Goal: Task Accomplishment & Management: Manage account settings

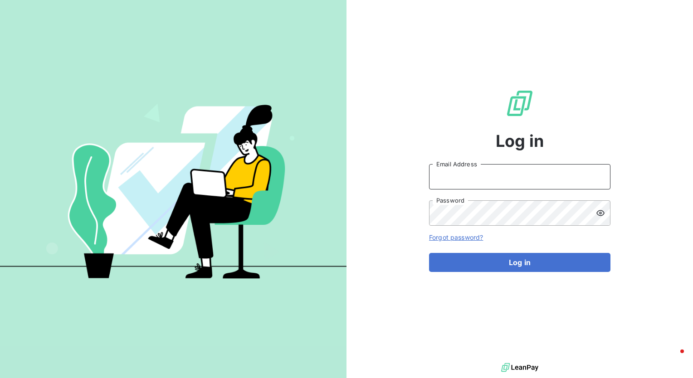
click at [507, 175] on input "Email Address" at bounding box center [519, 176] width 181 height 25
type input "[PERSON_NAME][EMAIL_ADDRESS][PERSON_NAME][DOMAIN_NAME]"
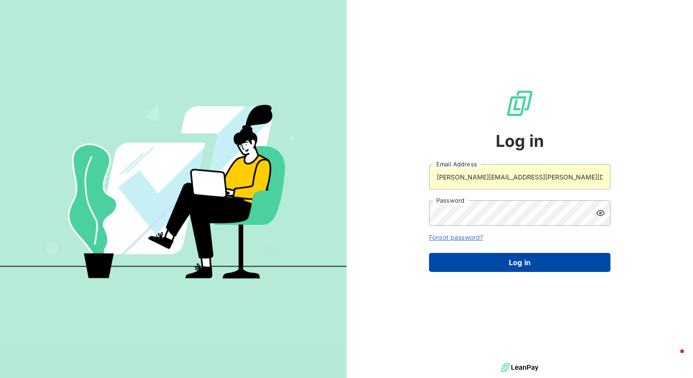
click at [504, 263] on button "Log in" at bounding box center [519, 262] width 181 height 19
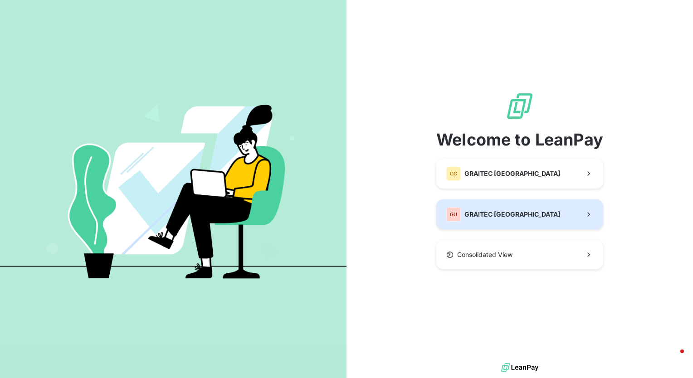
click at [502, 214] on span "GRAITEC [GEOGRAPHIC_DATA]" at bounding box center [512, 214] width 96 height 9
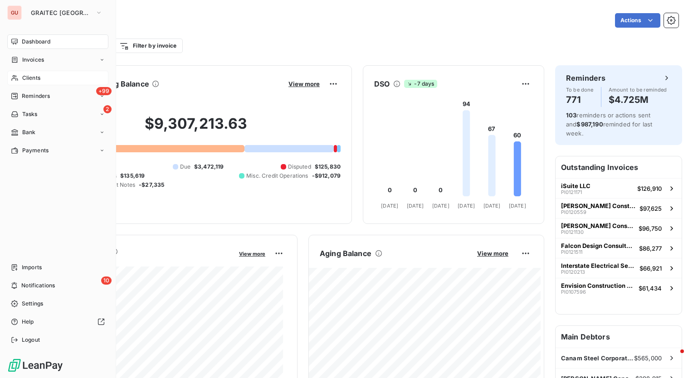
click at [31, 79] on span "Clients" at bounding box center [31, 78] width 18 height 8
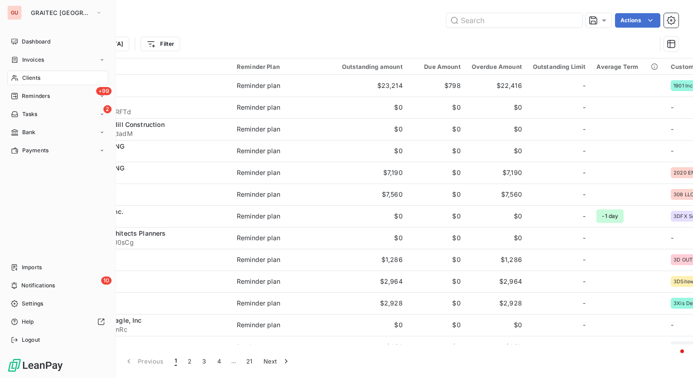
click at [33, 78] on span "Clients" at bounding box center [31, 78] width 18 height 8
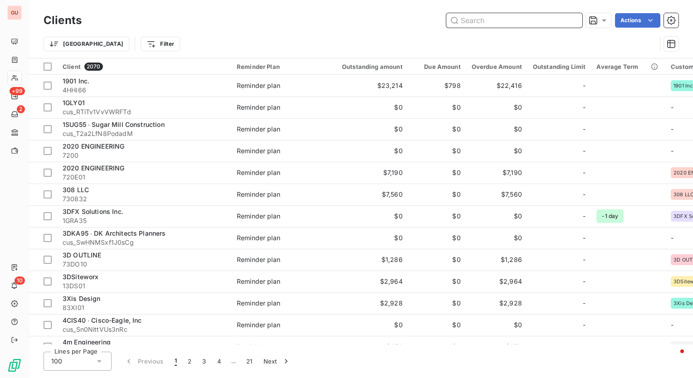
click at [495, 20] on input "text" at bounding box center [514, 20] width 136 height 15
paste input "8COL01"
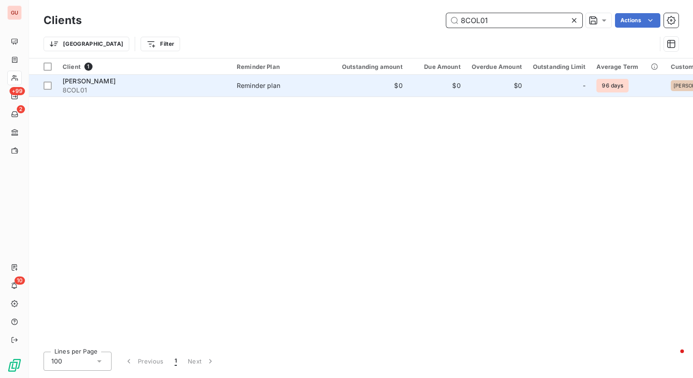
type input "8COL01"
click at [73, 78] on span "[PERSON_NAME]" at bounding box center [89, 81] width 53 height 8
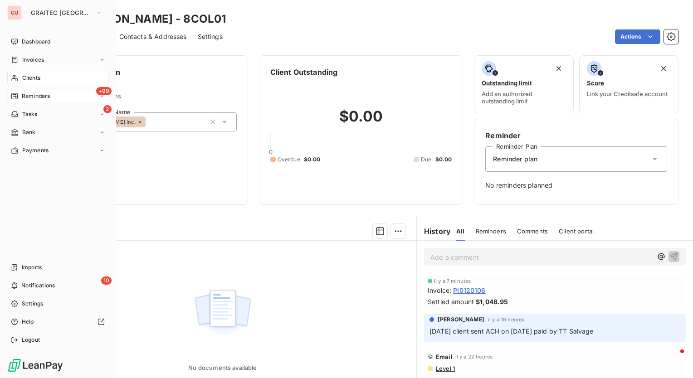
click at [38, 92] on span "Reminders" at bounding box center [36, 96] width 28 height 8
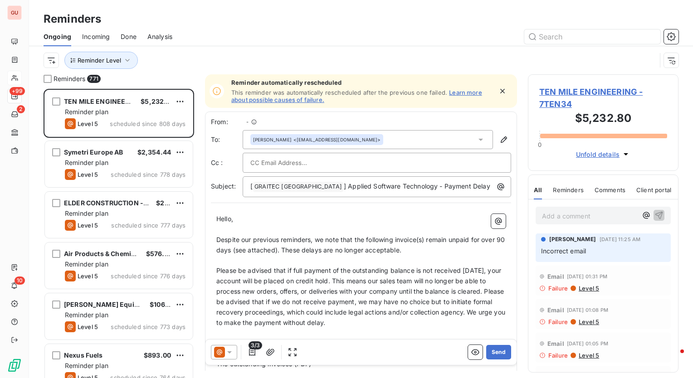
scroll to position [282, 143]
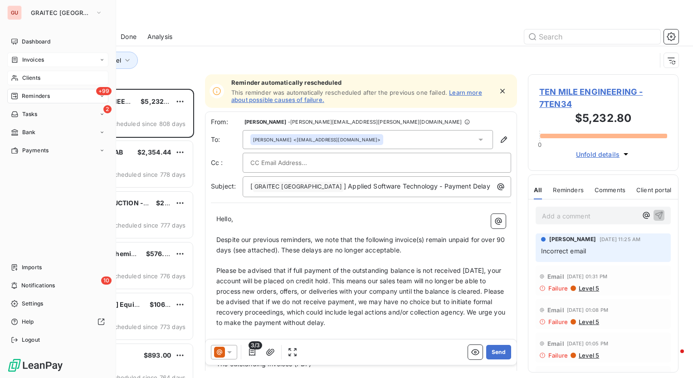
click at [35, 58] on span "Invoices" at bounding box center [33, 60] width 22 height 8
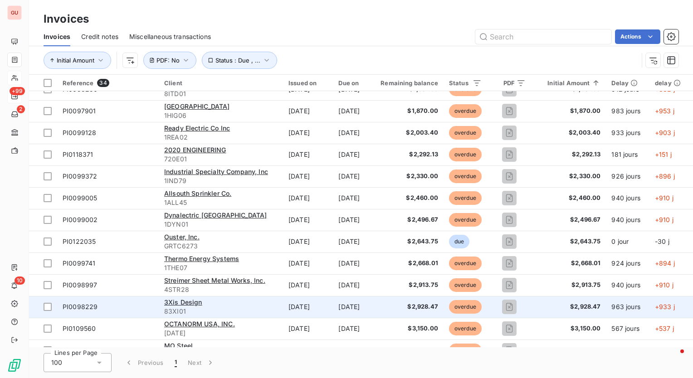
scroll to position [487, 0]
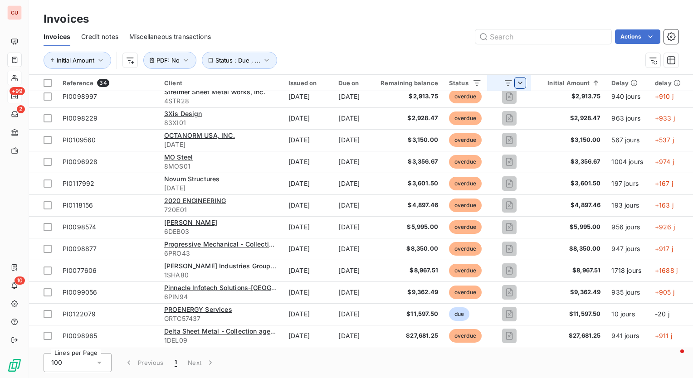
click at [537, 80] on html "GU +99 2 10 Invoices Invoices Credit notes Miscellaneous transactions Actions I…" at bounding box center [346, 189] width 693 height 378
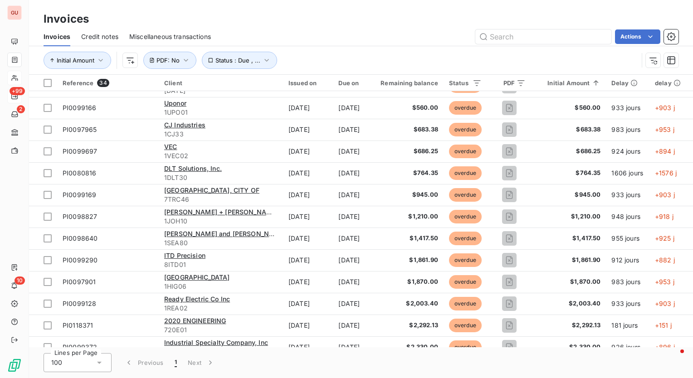
scroll to position [0, 0]
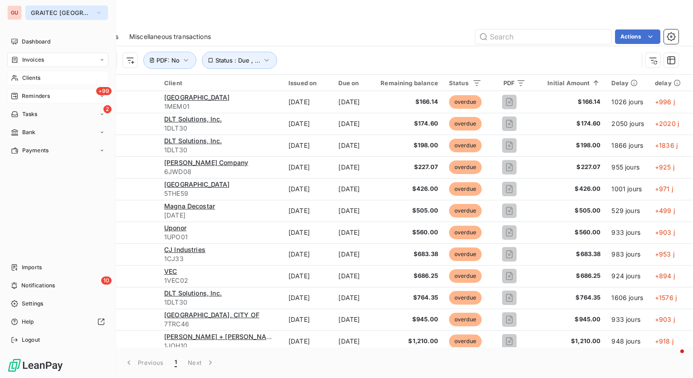
click at [53, 12] on span "GRAITEC [GEOGRAPHIC_DATA]" at bounding box center [61, 12] width 61 height 7
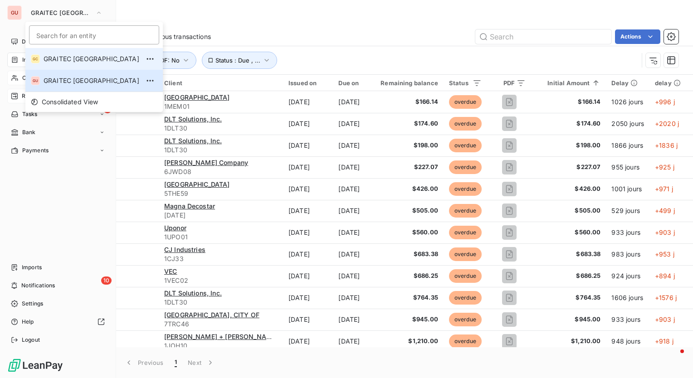
click at [69, 60] on span "GRAITEC [GEOGRAPHIC_DATA]" at bounding box center [92, 58] width 96 height 9
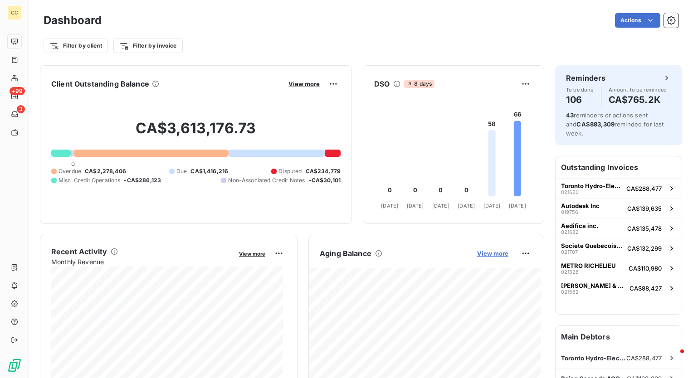
click at [490, 252] on span "View more" at bounding box center [492, 253] width 31 height 7
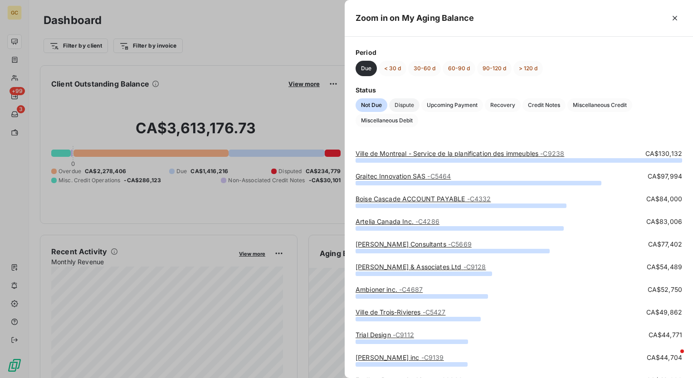
click at [419, 105] on span "Dispute" at bounding box center [404, 105] width 30 height 14
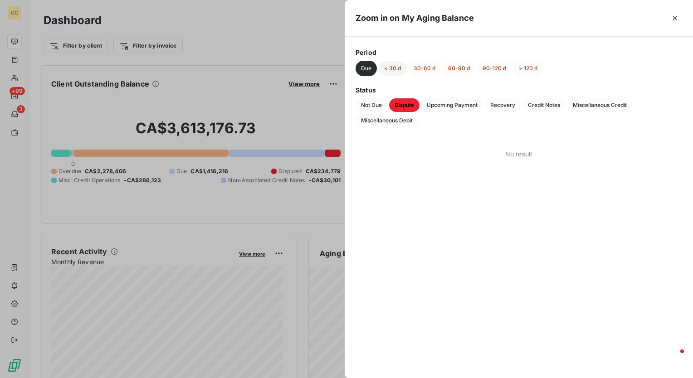
click at [392, 63] on button "< 30 d" at bounding box center [392, 68] width 28 height 15
click at [429, 67] on button "30-60 d" at bounding box center [424, 68] width 33 height 15
click at [466, 68] on button "60-90 d" at bounding box center [458, 68] width 33 height 15
click at [496, 67] on button "90-120 d" at bounding box center [494, 68] width 34 height 15
click at [529, 68] on button "> 120 d" at bounding box center [527, 68] width 29 height 15
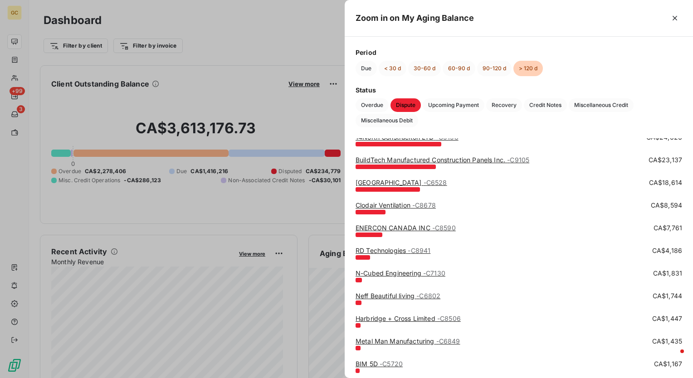
scroll to position [136, 0]
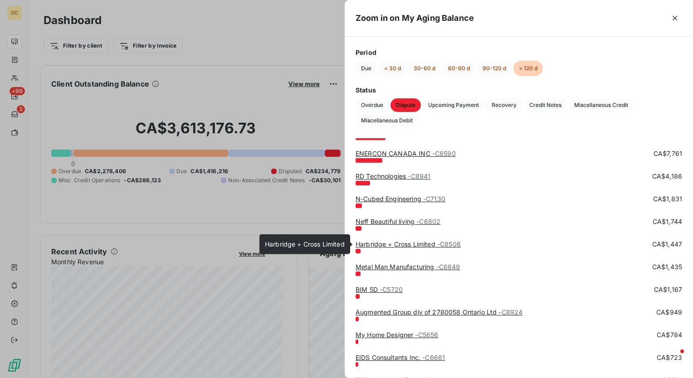
click at [410, 245] on link "Harbridge + Cross Limited - C8506" at bounding box center [407, 244] width 105 height 8
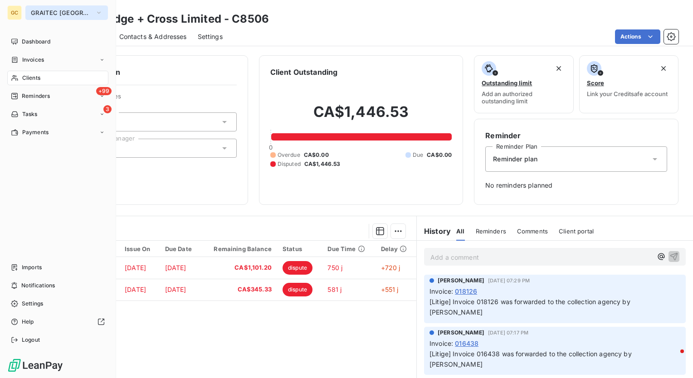
click at [87, 10] on button "GRAITEC [GEOGRAPHIC_DATA]" at bounding box center [66, 12] width 82 height 15
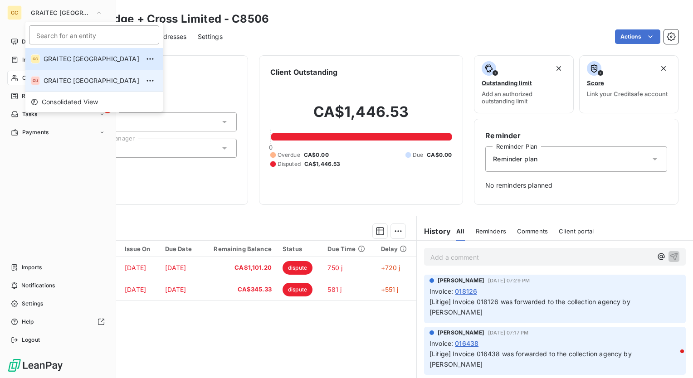
click at [73, 82] on span "GRAITEC [GEOGRAPHIC_DATA]" at bounding box center [92, 80] width 96 height 9
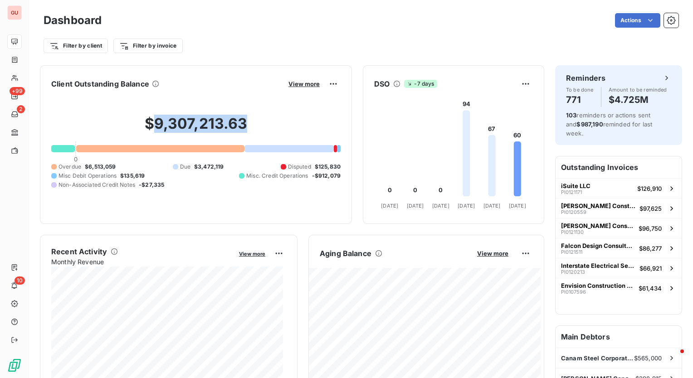
drag, startPoint x: 151, startPoint y: 125, endPoint x: 248, endPoint y: 121, distance: 97.1
click at [248, 121] on h2 "$9,307,213.63" at bounding box center [195, 128] width 289 height 27
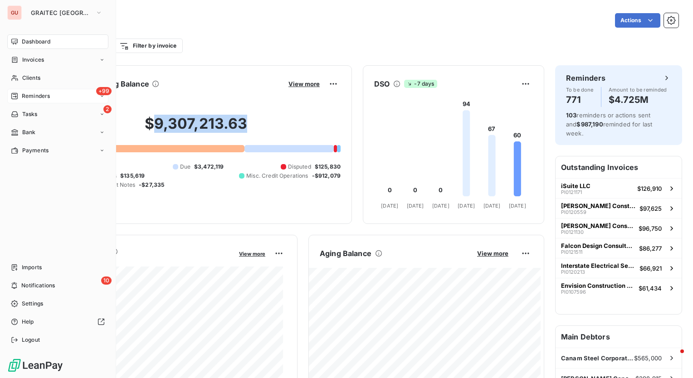
click at [31, 96] on span "Reminders" at bounding box center [36, 96] width 28 height 8
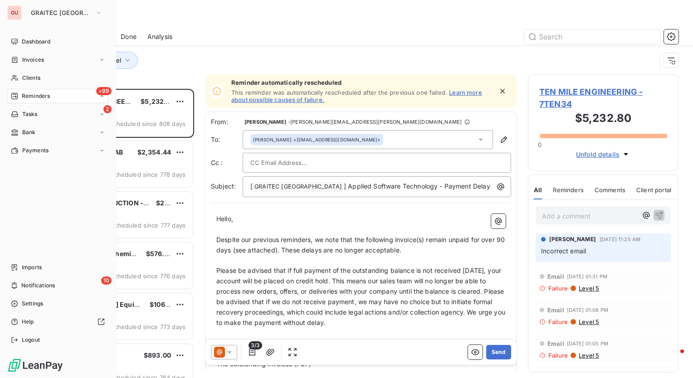
scroll to position [282, 143]
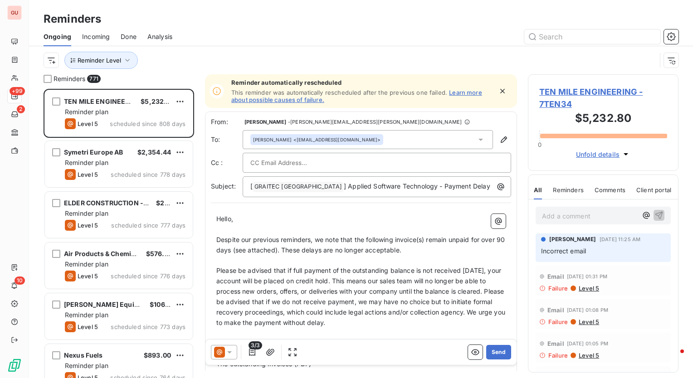
click at [548, 88] on span "TEN MILE ENGINEERING - 7TEN34" at bounding box center [603, 98] width 128 height 24
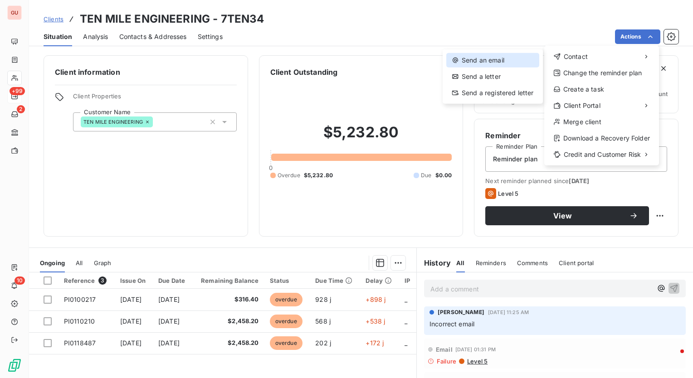
click at [491, 63] on div "Send an email" at bounding box center [492, 60] width 93 height 15
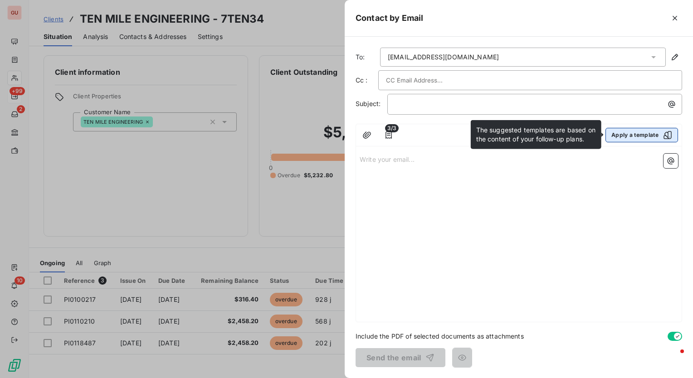
click at [616, 137] on button "Apply a template" at bounding box center [641, 135] width 73 height 15
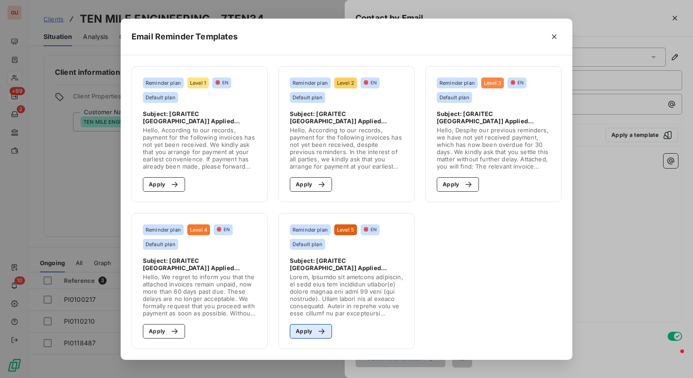
click at [322, 331] on icon "button" at bounding box center [321, 331] width 9 height 9
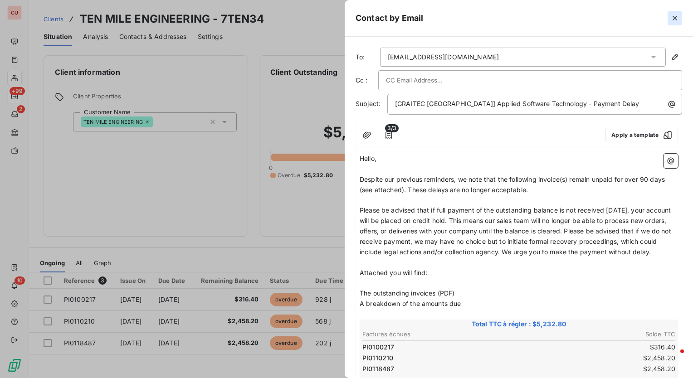
click at [674, 18] on icon "button" at bounding box center [674, 18] width 5 height 5
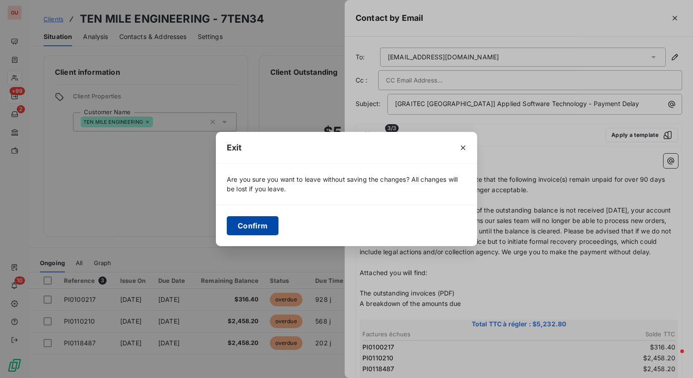
click at [265, 229] on button "Confirm" at bounding box center [253, 225] width 52 height 19
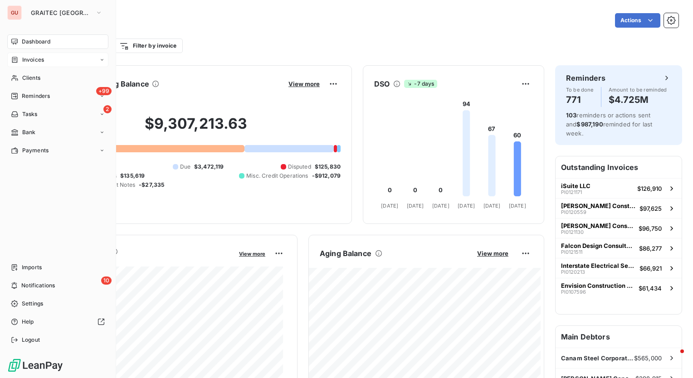
click at [32, 62] on span "Invoices" at bounding box center [33, 60] width 22 height 8
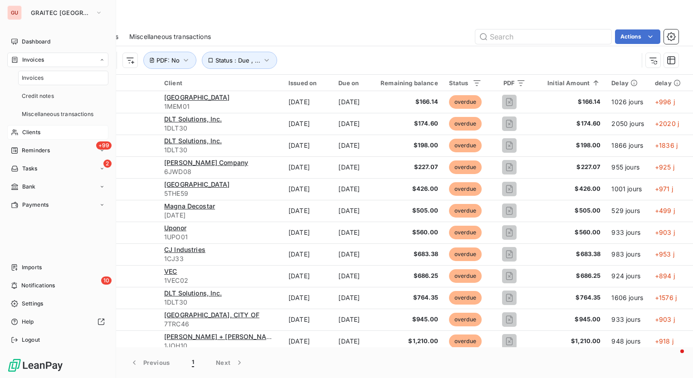
click at [29, 133] on span "Clients" at bounding box center [31, 132] width 18 height 8
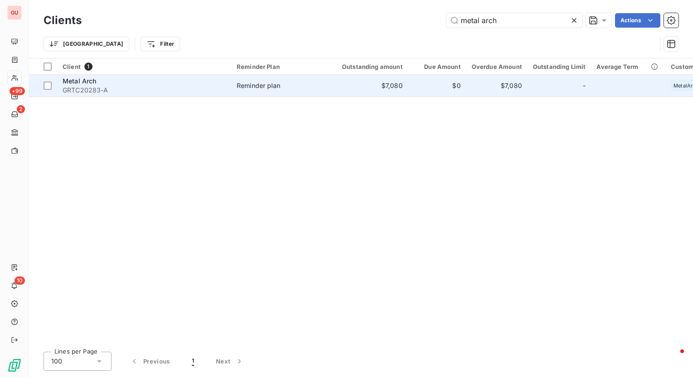
type input "metal arch"
click at [94, 82] on span "Metal Arch" at bounding box center [80, 81] width 34 height 8
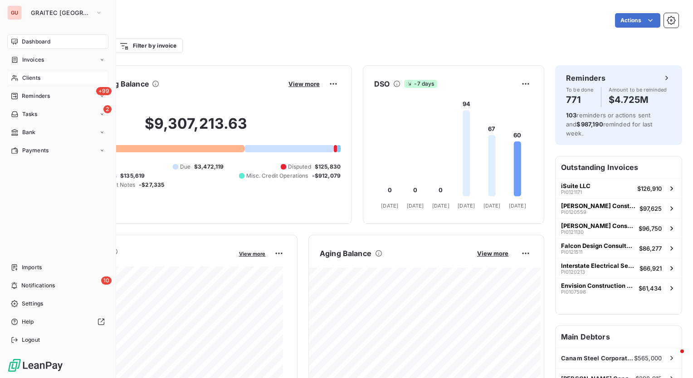
click at [29, 75] on span "Clients" at bounding box center [31, 78] width 18 height 8
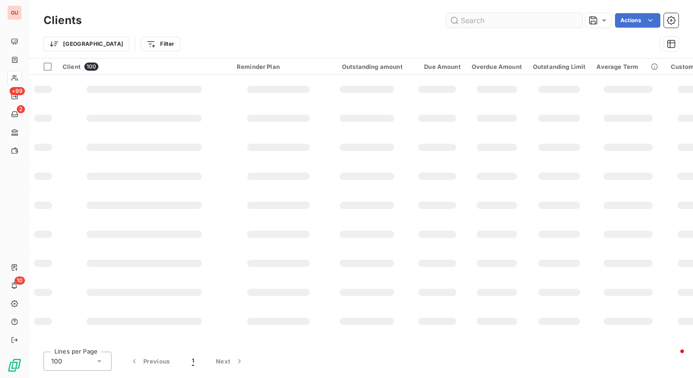
click at [535, 22] on input "text" at bounding box center [514, 20] width 136 height 15
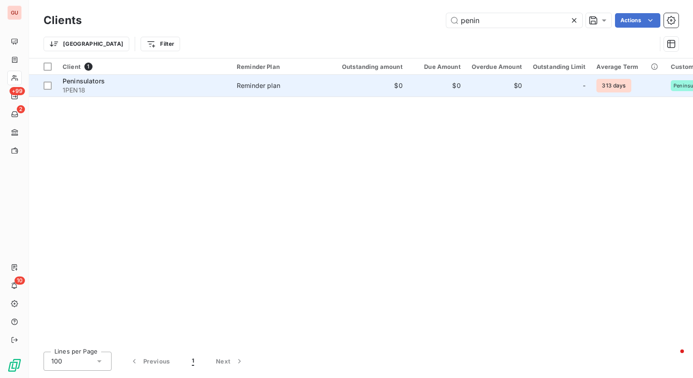
type input "penin"
click at [83, 79] on span "Peninsulators" at bounding box center [84, 81] width 42 height 8
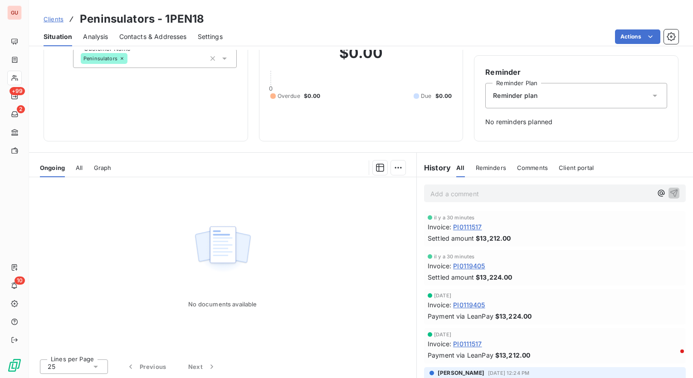
click at [299, 146] on div "Client information Client Properties Customer Name Peninsulators Client Outstan…" at bounding box center [361, 214] width 664 height 328
